Goal: Find specific page/section: Find specific page/section

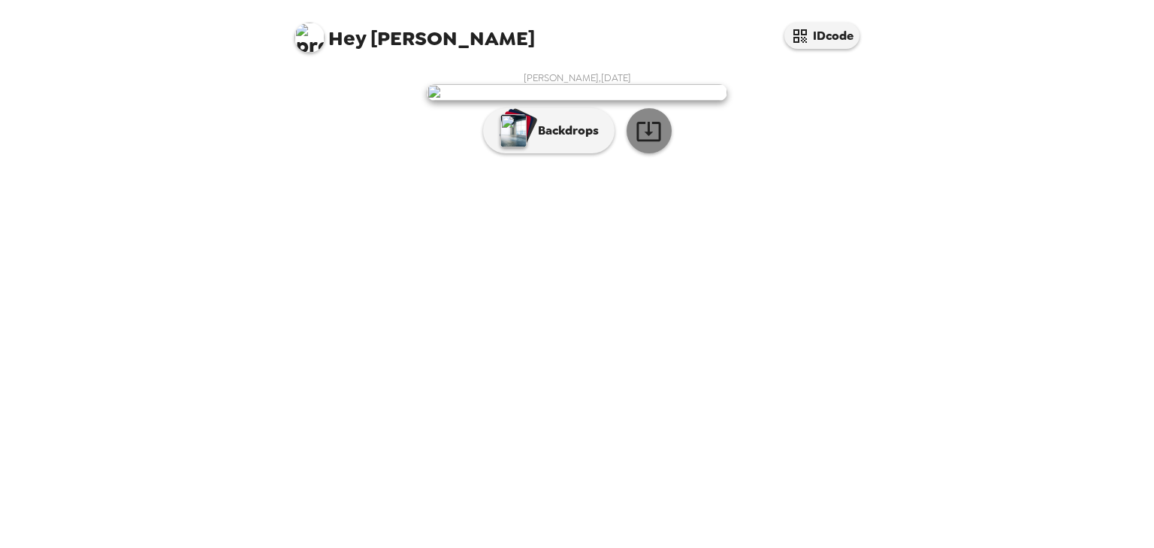
click at [666, 153] on button "button" at bounding box center [649, 130] width 45 height 45
click at [571, 101] on img at bounding box center [577, 92] width 301 height 17
